Goal: Task Accomplishment & Management: Use online tool/utility

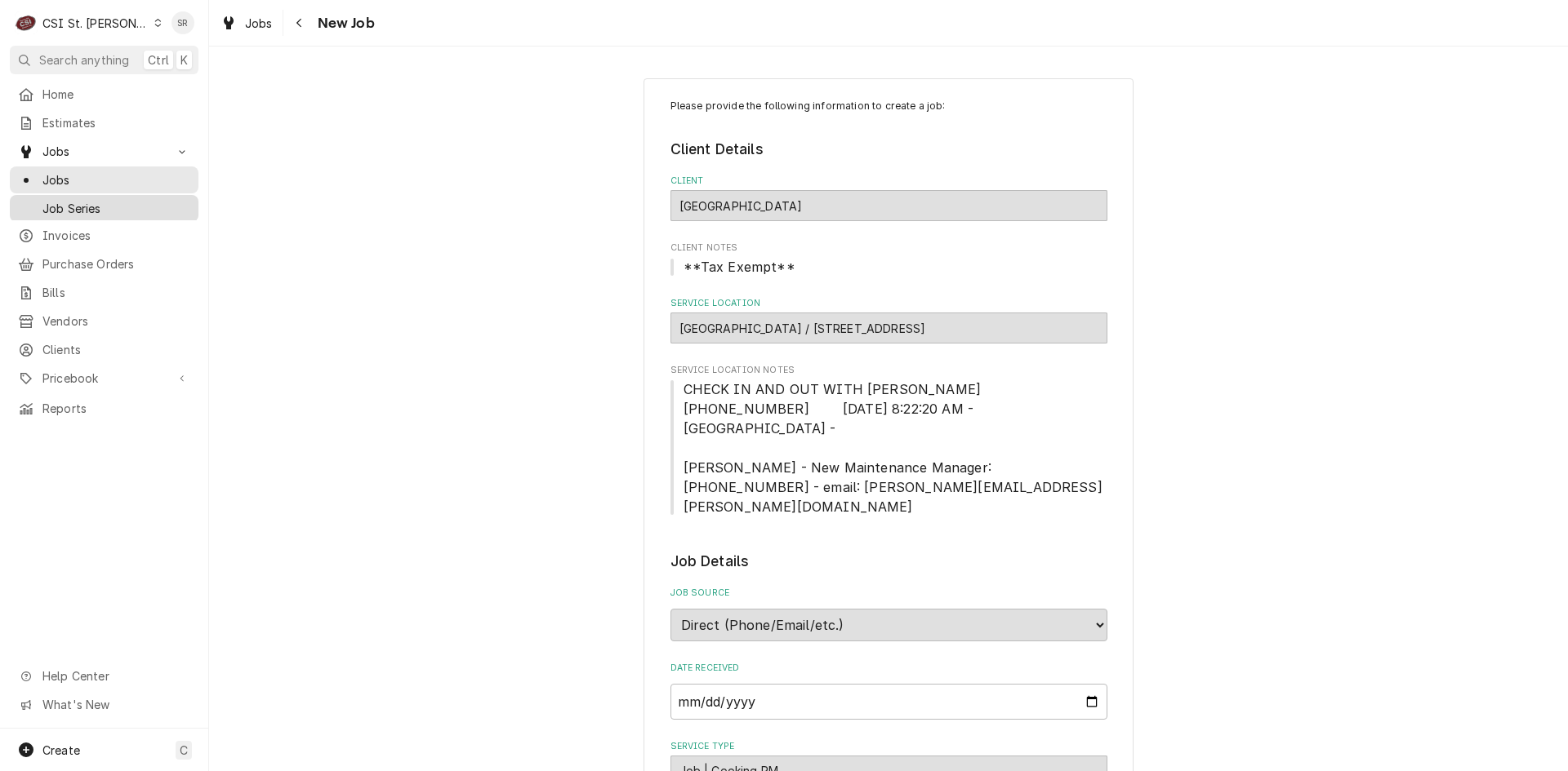
scroll to position [653, 0]
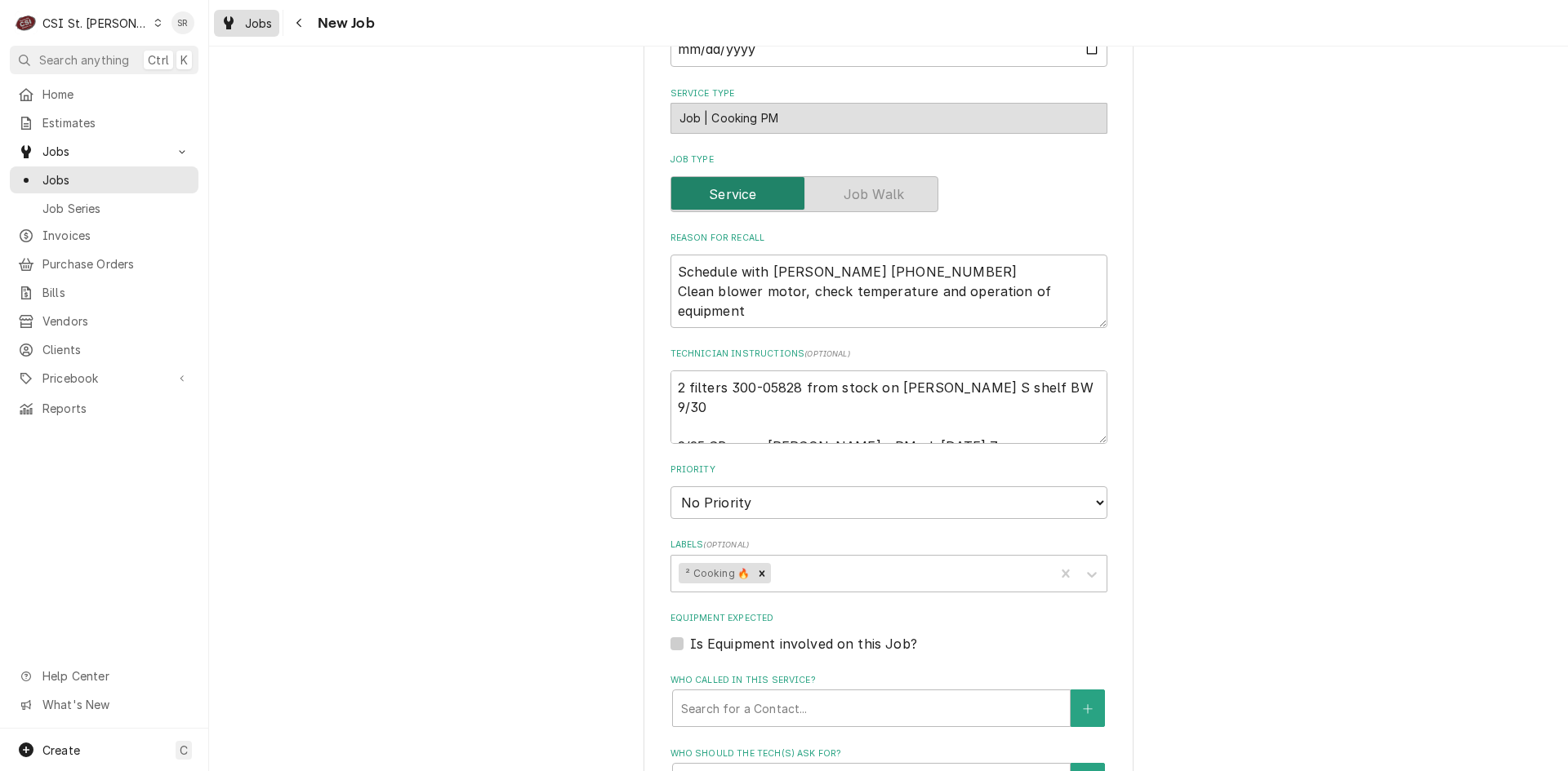
click at [241, 33] on link "Jobs" at bounding box center [246, 23] width 66 height 27
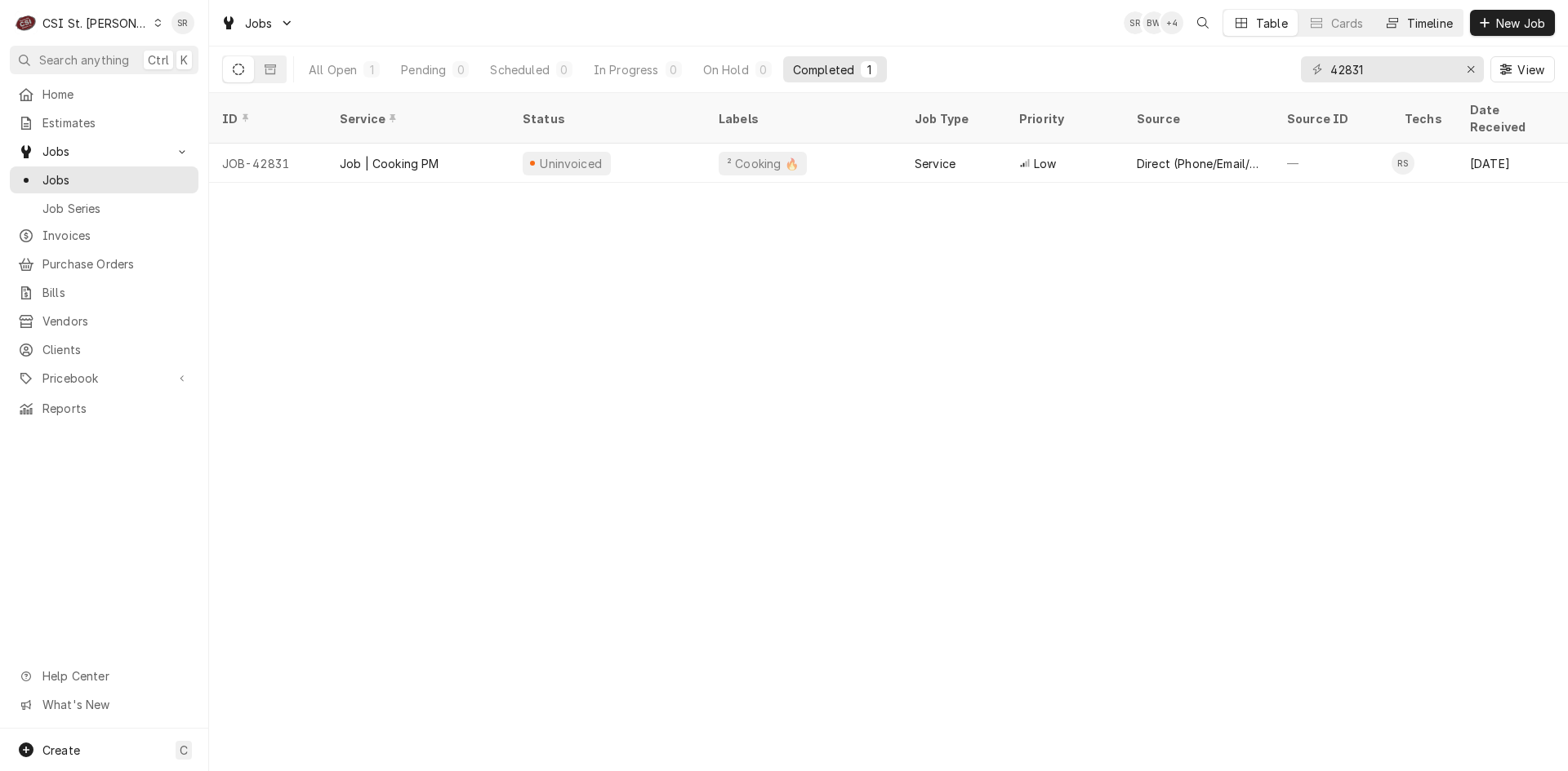
click at [1388, 22] on icon "Dynamic Content Wrapper" at bounding box center [1392, 22] width 12 height 12
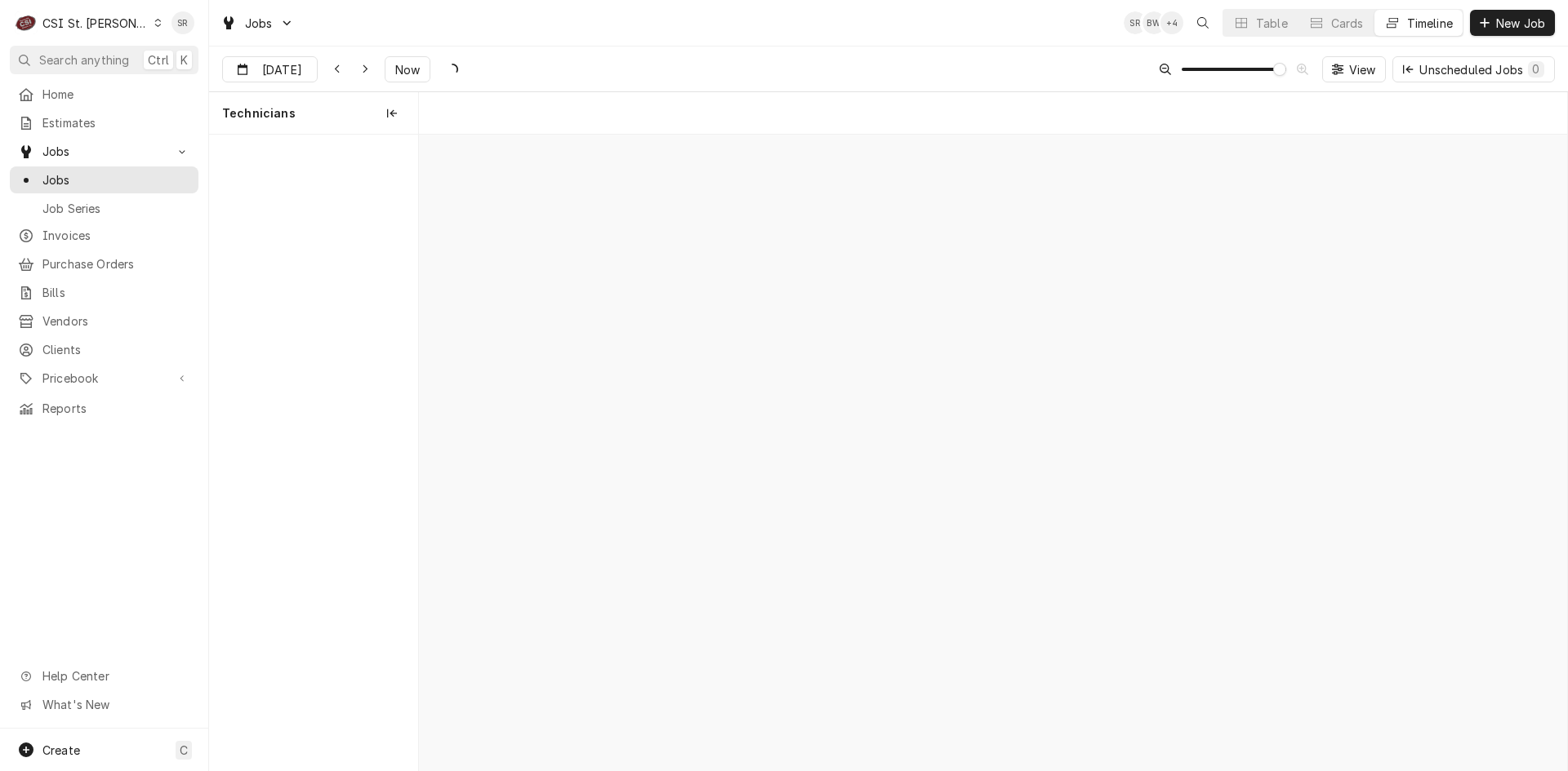
scroll to position [0, 22753]
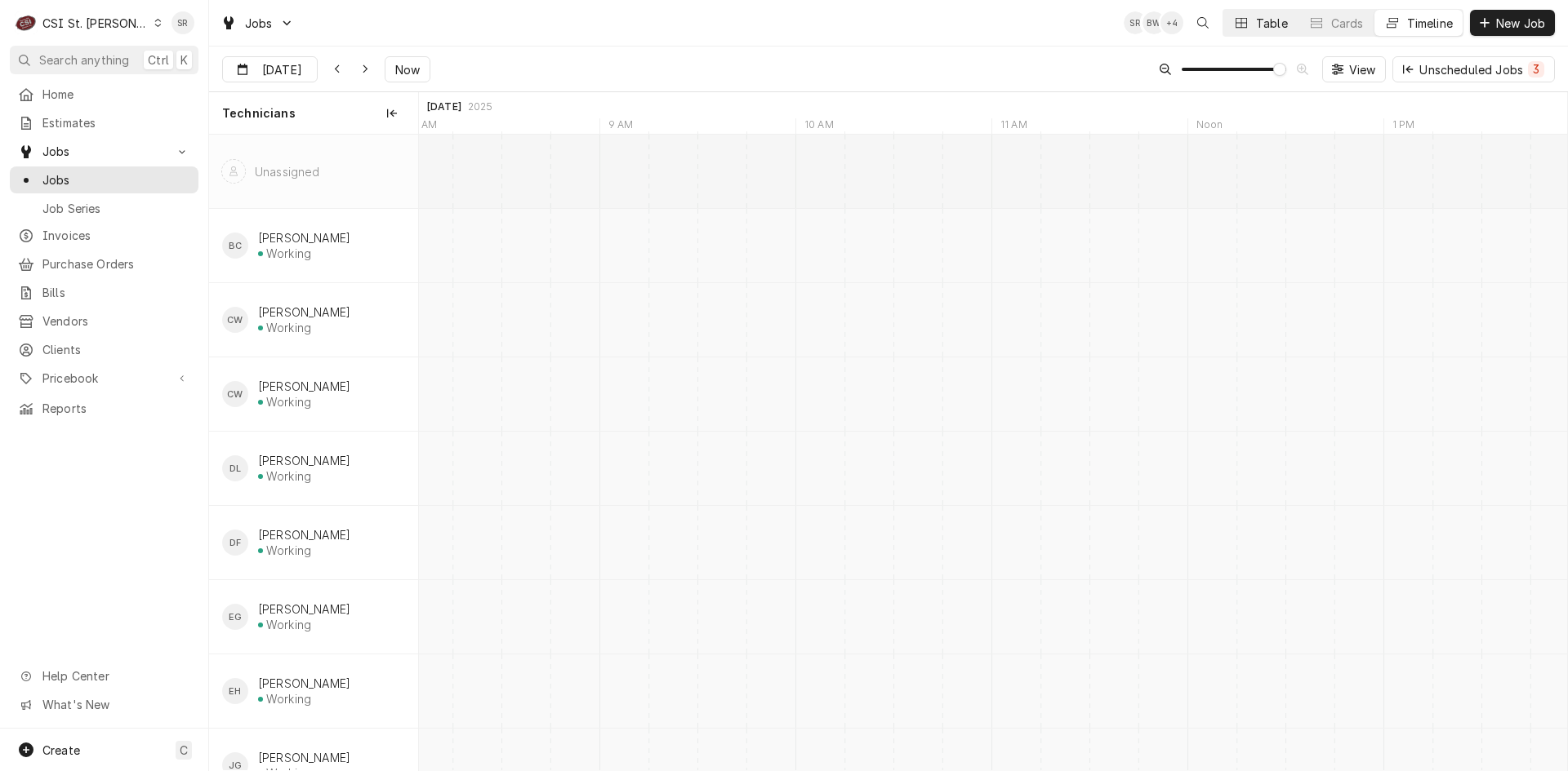
click at [1252, 35] on button "Table" at bounding box center [1261, 22] width 75 height 26
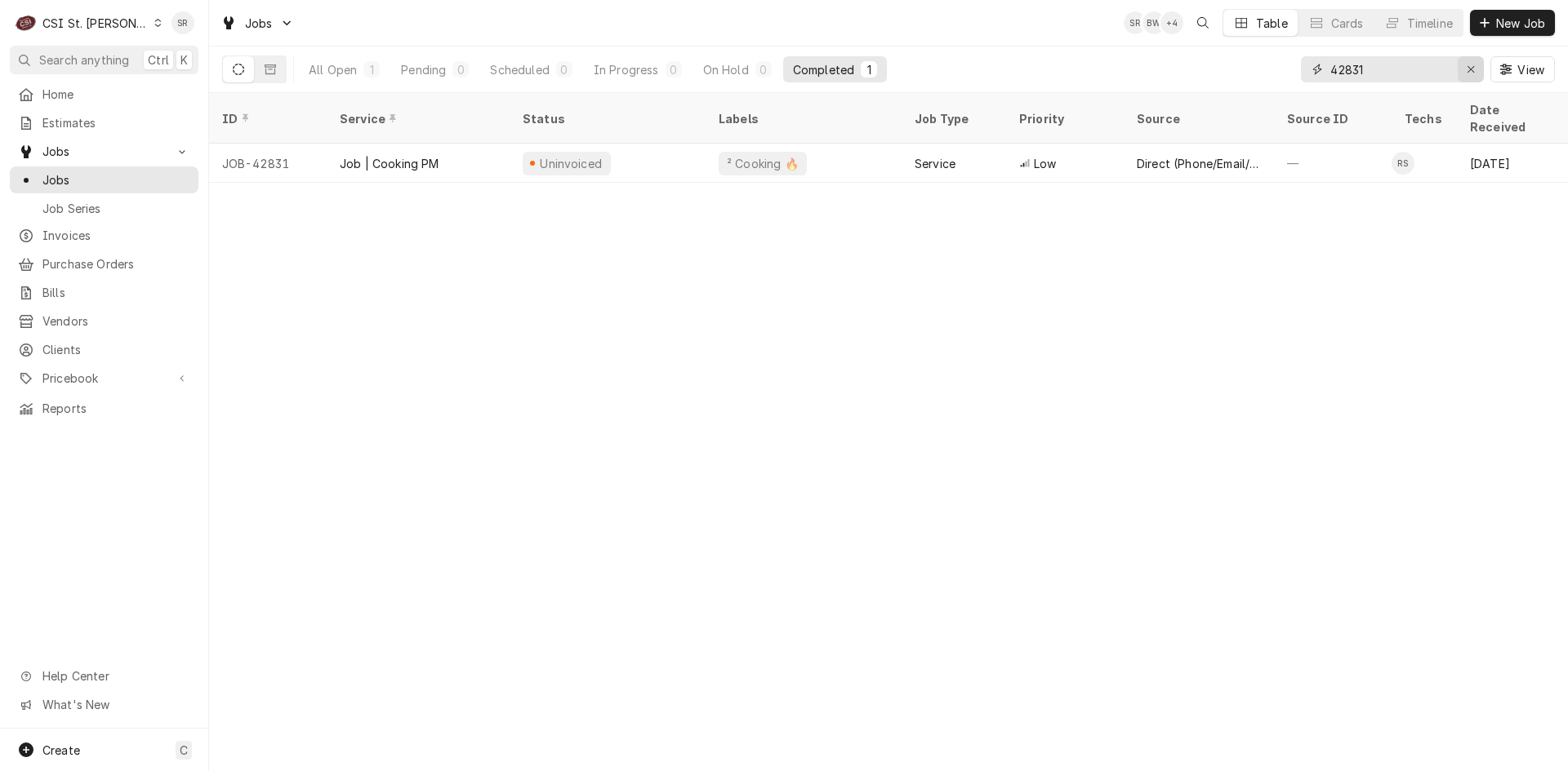
click at [1466, 76] on div "Erase input" at bounding box center [1471, 69] width 16 height 16
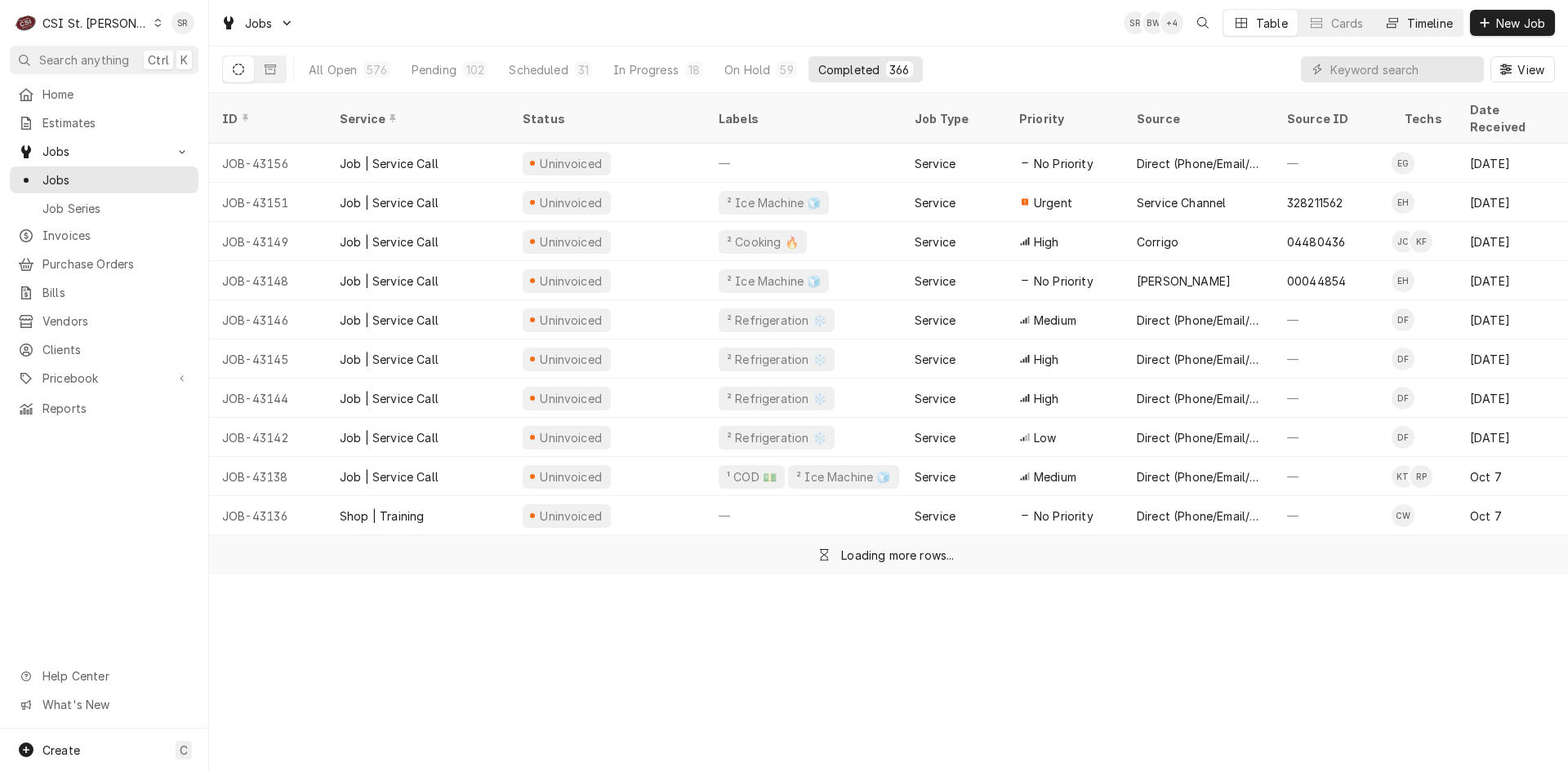
click at [1421, 22] on div "Timeline" at bounding box center [1430, 22] width 46 height 17
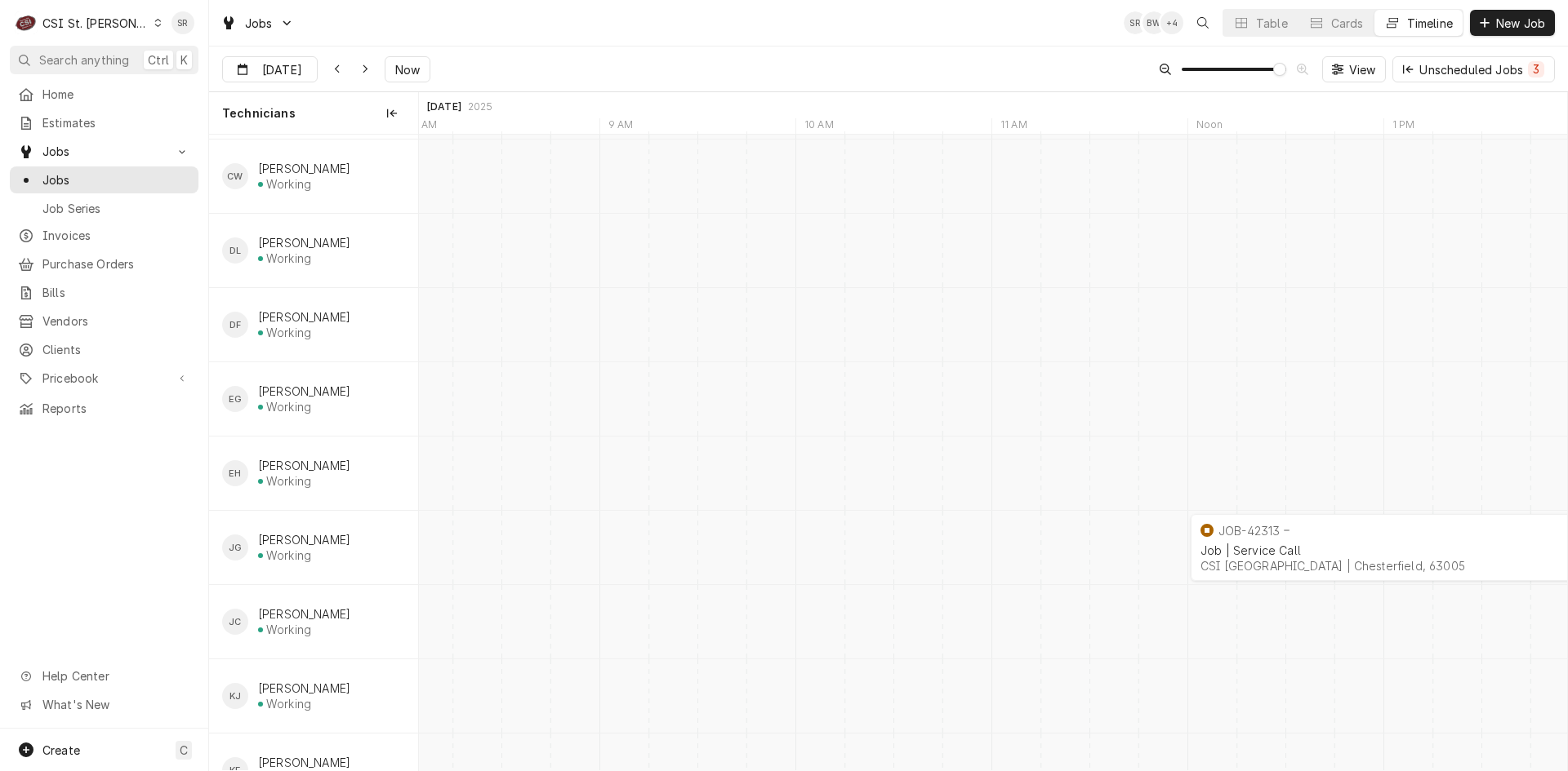
scroll to position [245, 0]
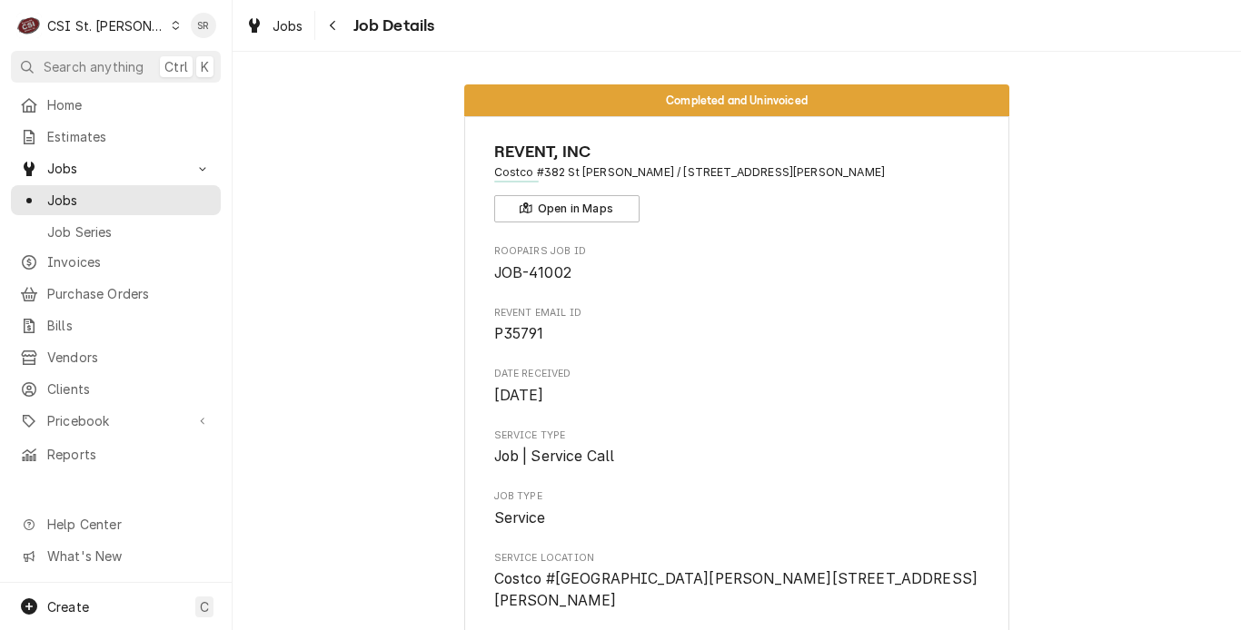
scroll to position [2656, 0]
